Goal: Find contact information: Find contact information

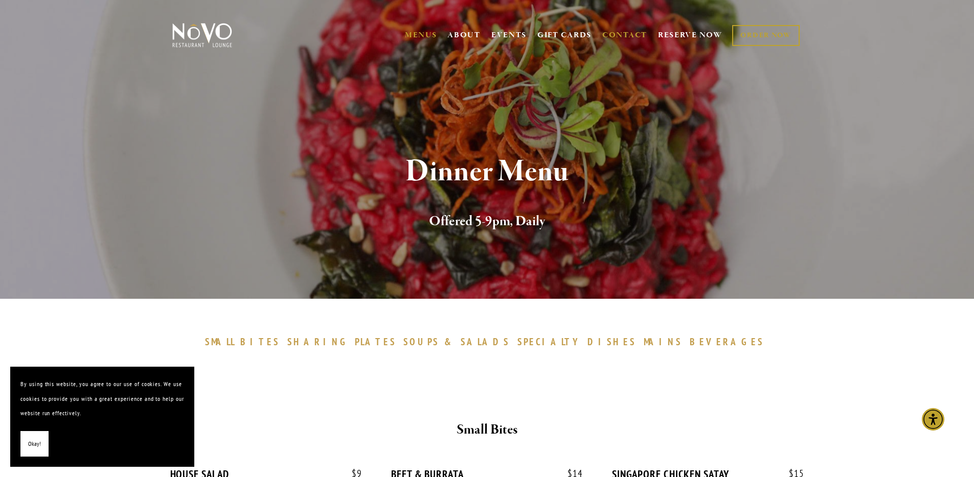
click at [629, 36] on link "CONTACT" at bounding box center [624, 35] width 45 height 19
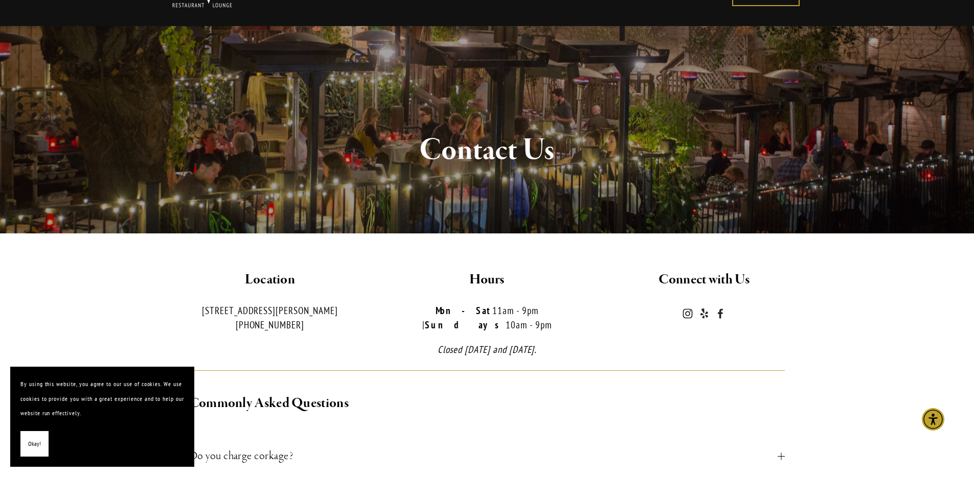
scroll to position [39, 0]
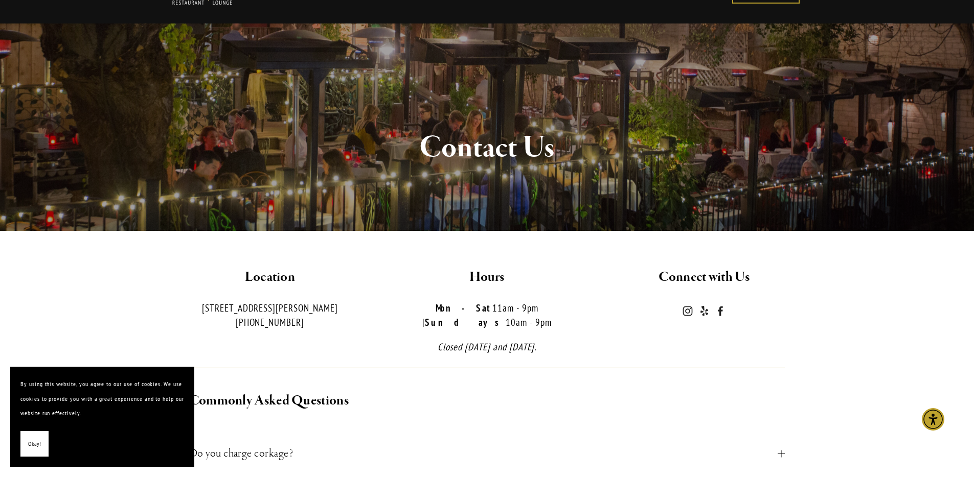
click at [457, 310] on p "Mon-Sat 11am - 9pm | Sundays 10am - 9pm" at bounding box center [487, 315] width 200 height 29
click at [446, 310] on p "Mon-Sat 11am - 9pm | Sundays 10am - 9pm" at bounding box center [487, 315] width 200 height 29
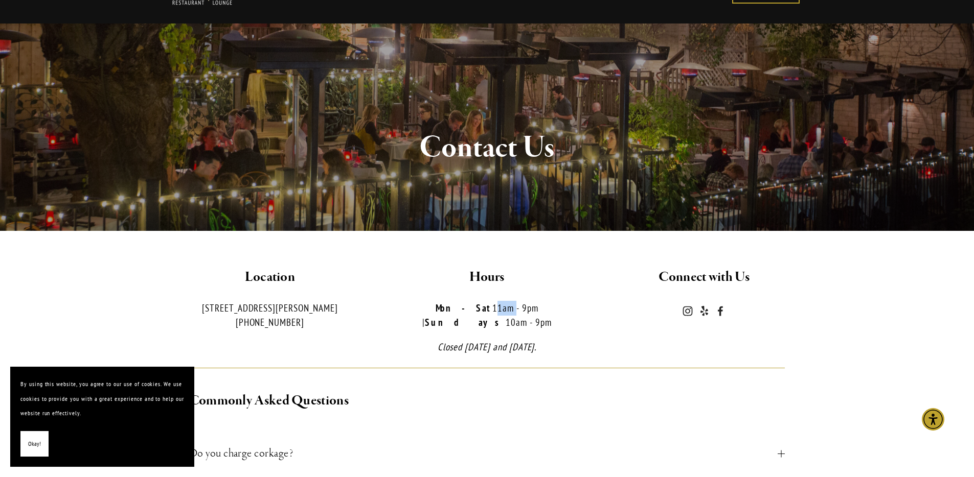
click at [446, 310] on p "Mon-Sat 11am - 9pm | Sundays 10am - 9pm" at bounding box center [487, 315] width 200 height 29
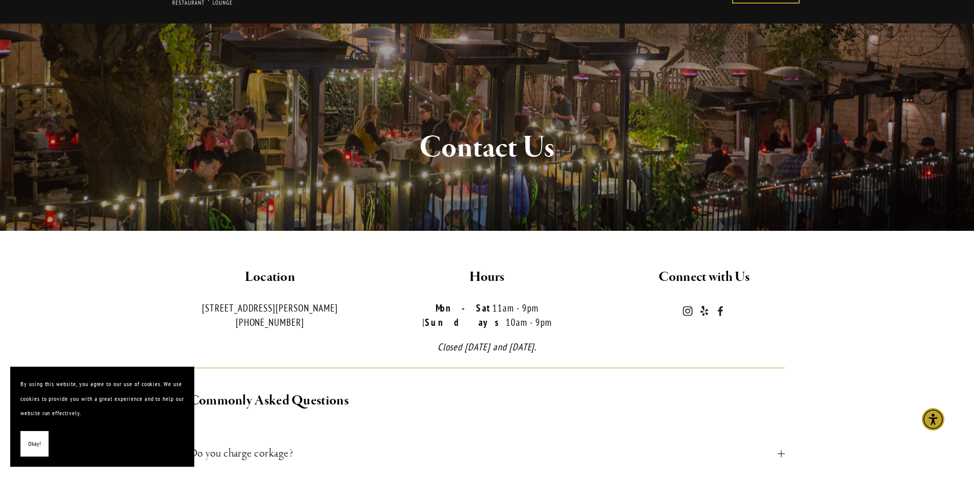
click at [446, 310] on p "Mon-Sat 11am - 9pm | Sundays 10am - 9pm" at bounding box center [487, 315] width 200 height 29
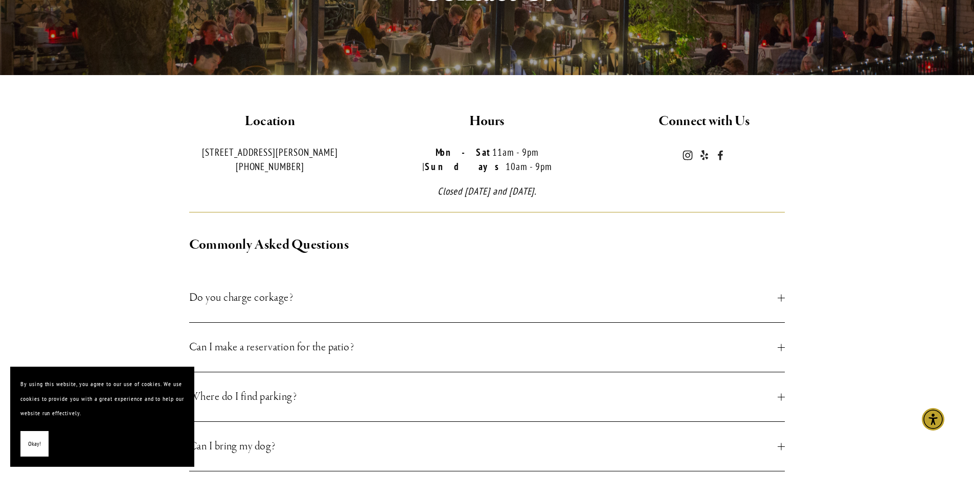
scroll to position [0, 0]
